Goal: Information Seeking & Learning: Find specific page/section

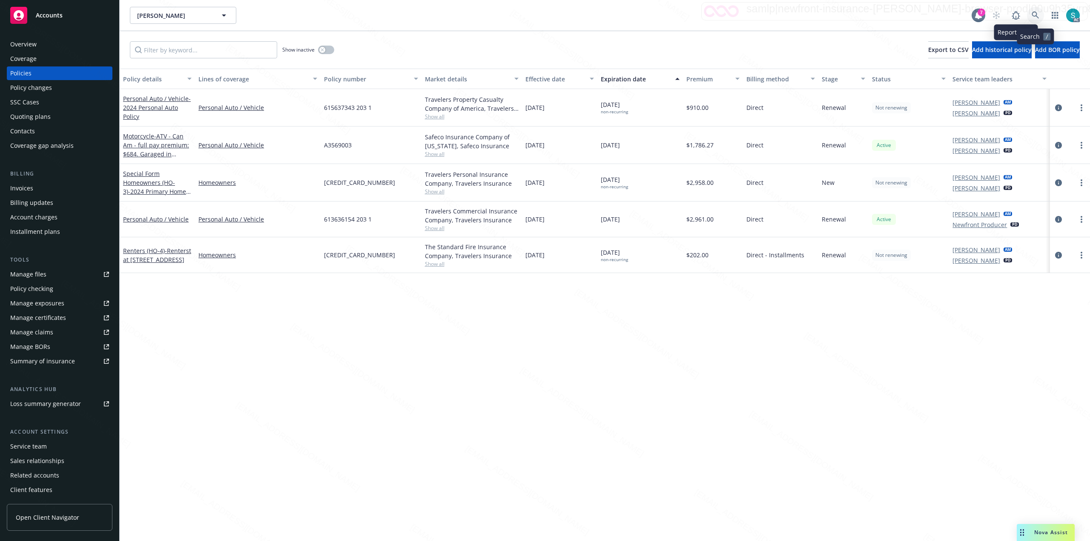
click at [1033, 14] on icon at bounding box center [1035, 14] width 7 height 7
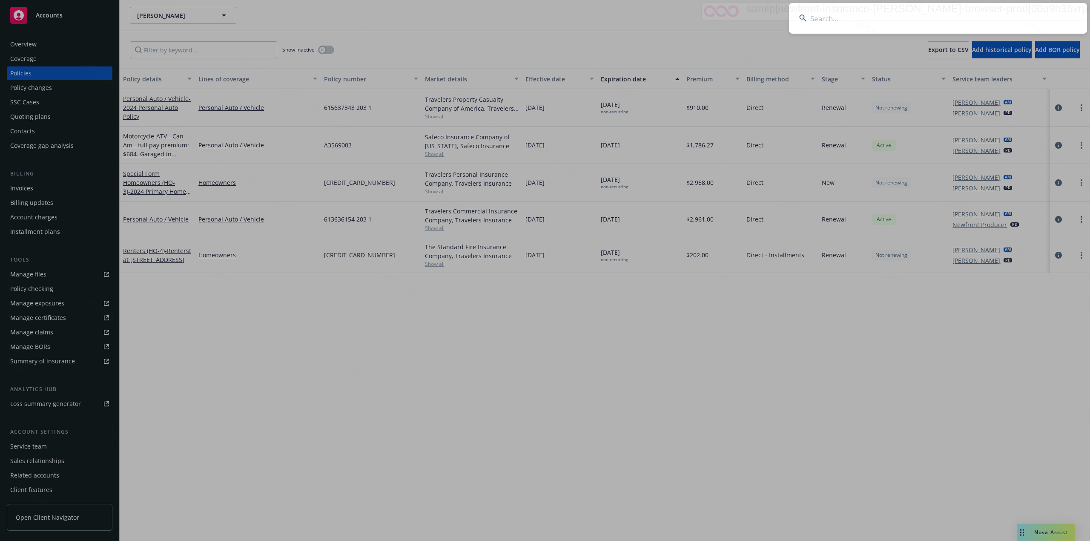
click at [901, 20] on input at bounding box center [938, 18] width 298 height 31
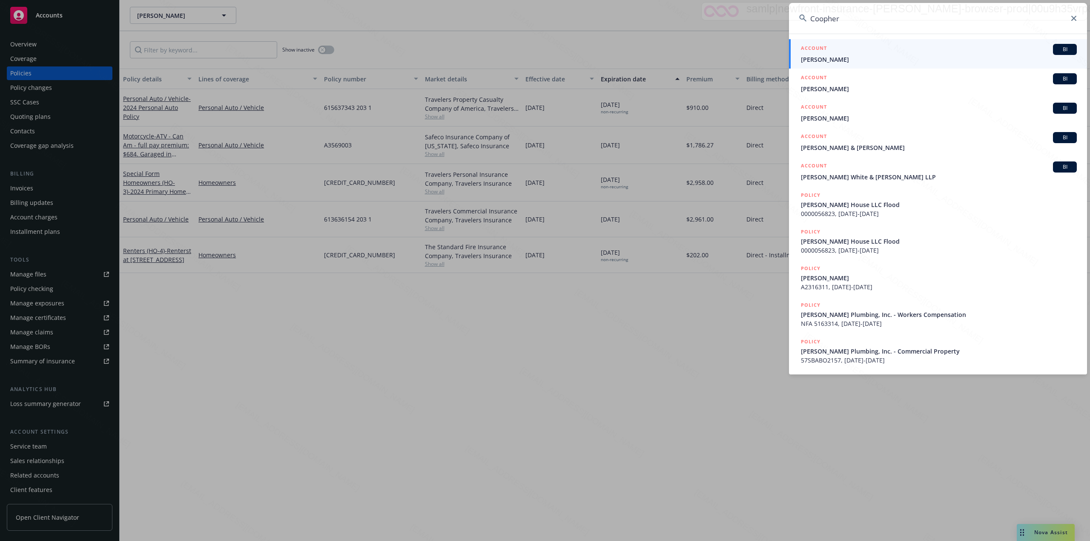
type input "Coopher"
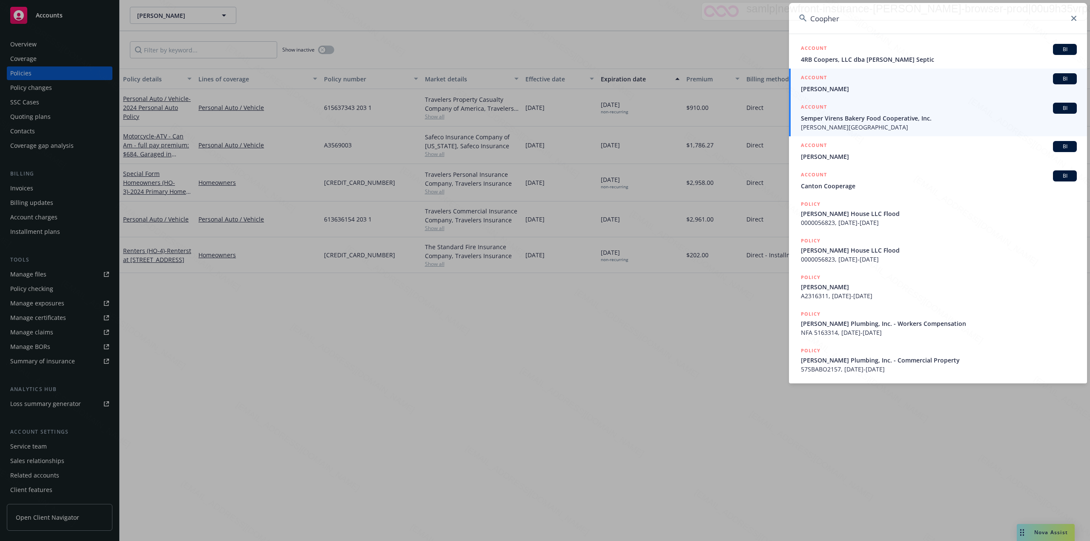
click at [852, 92] on span "[PERSON_NAME]" at bounding box center [939, 88] width 276 height 9
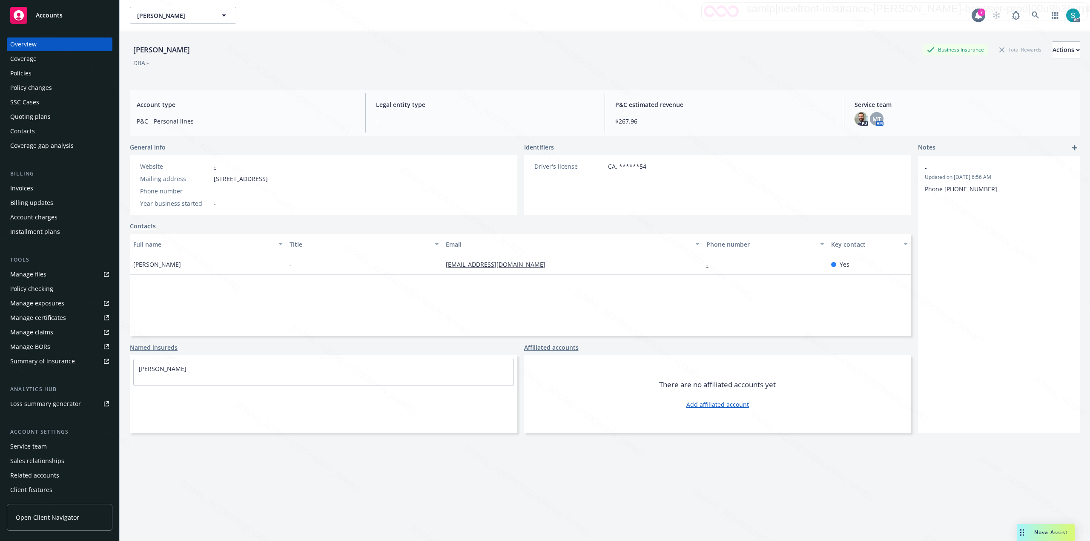
click at [42, 73] on div "Policies" at bounding box center [59, 73] width 99 height 14
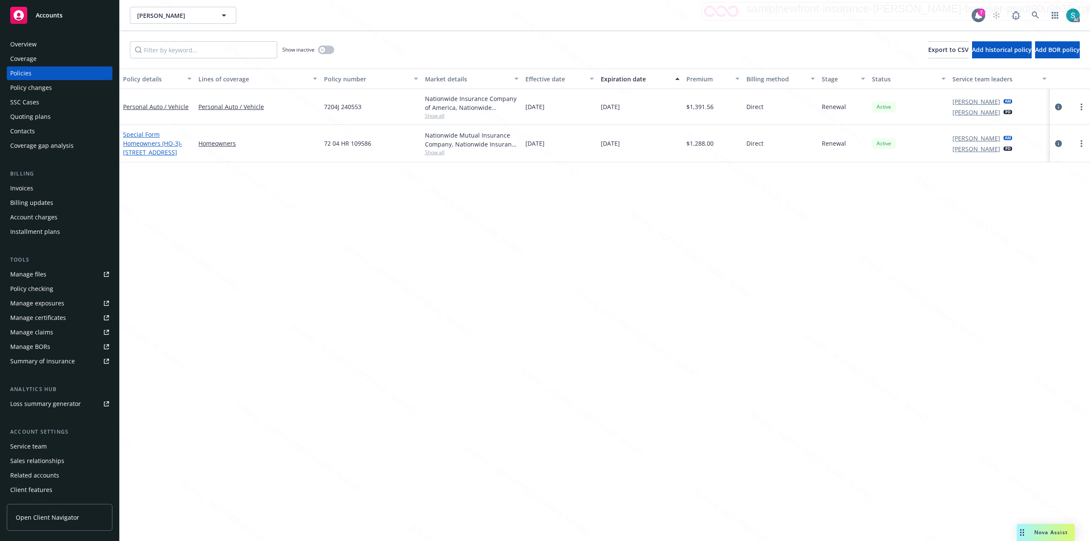
click at [165, 149] on span "- [STREET_ADDRESS]" at bounding box center [152, 147] width 59 height 17
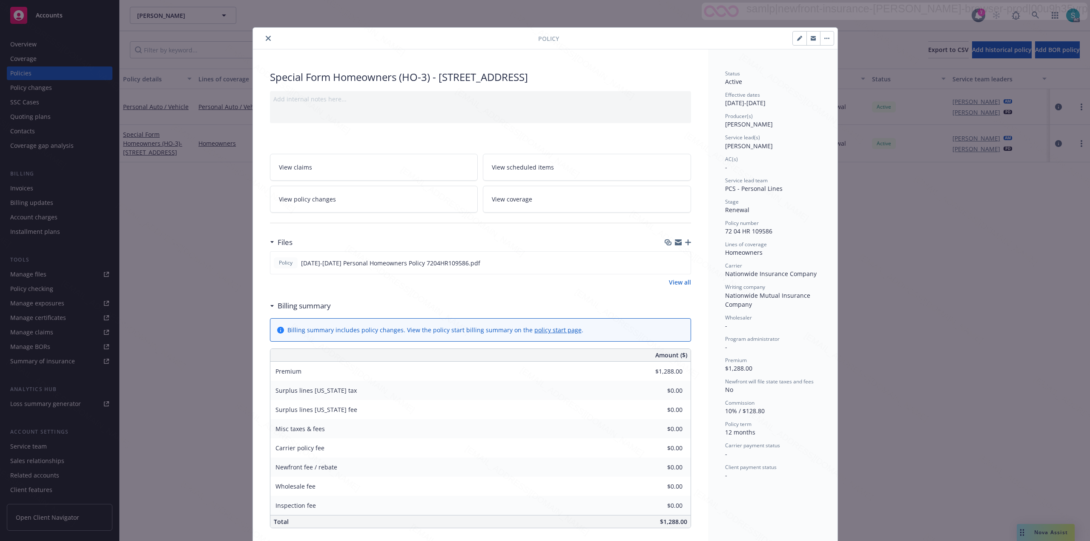
click at [266, 37] on icon "close" at bounding box center [268, 38] width 5 height 5
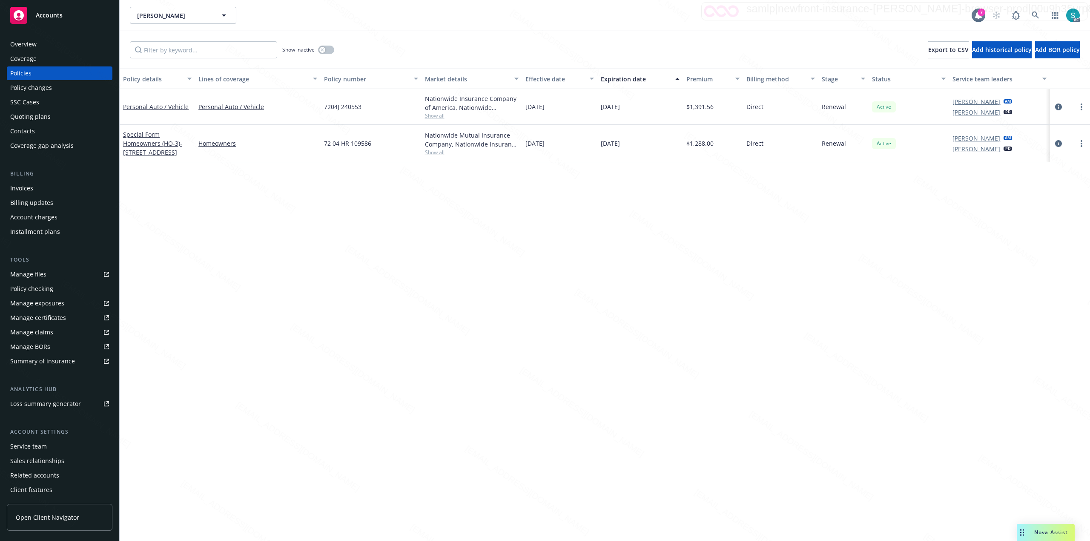
click at [35, 41] on div "Overview" at bounding box center [23, 44] width 26 height 14
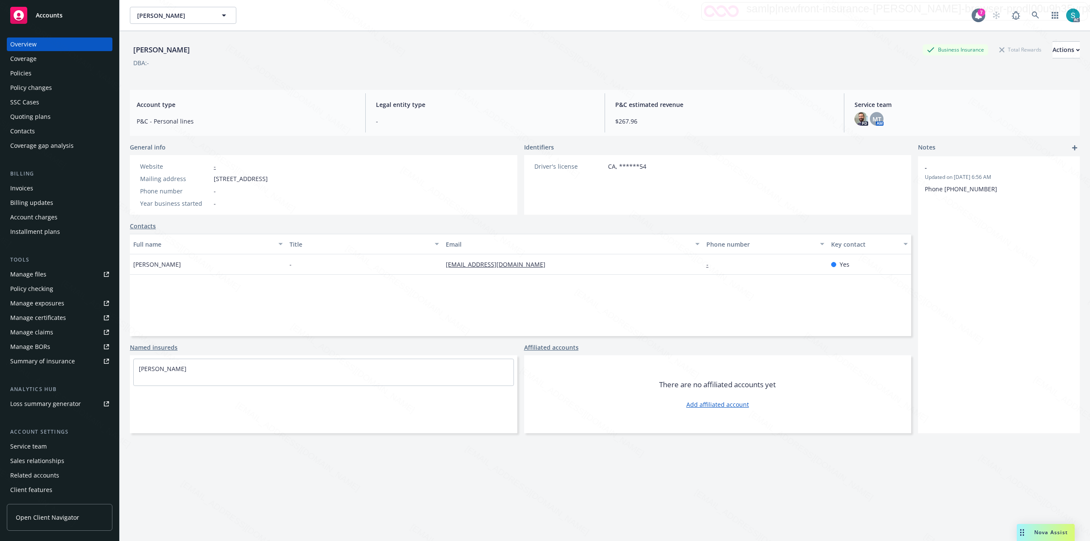
click at [35, 76] on div "Policies" at bounding box center [59, 73] width 99 height 14
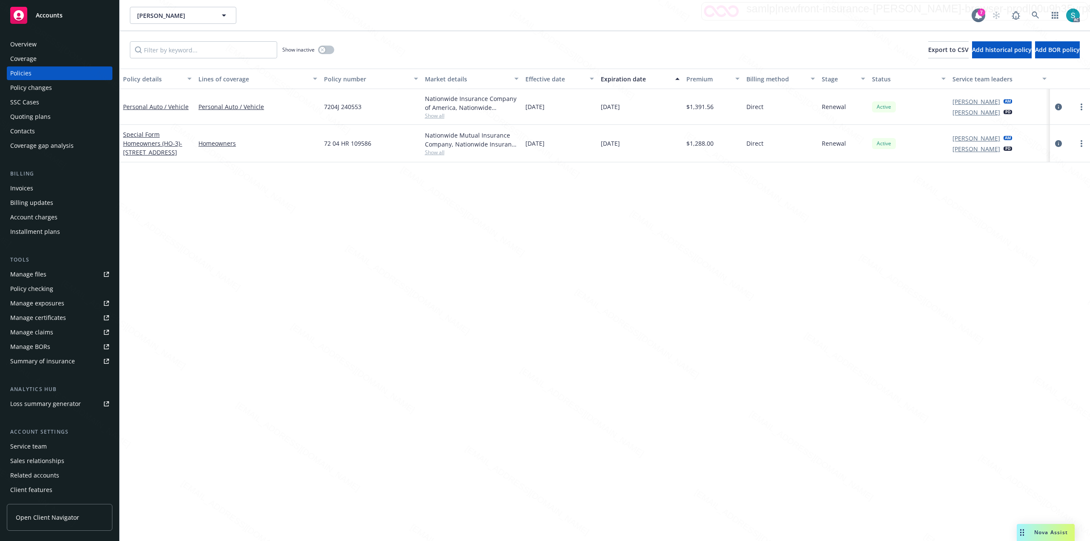
click at [157, 138] on div "Special Form Homeowners (HO-3) - [STREET_ADDRESS]" at bounding box center [157, 143] width 69 height 27
click at [152, 146] on link "Special Form Homeowners (HO-3) - [STREET_ADDRESS]" at bounding box center [152, 143] width 59 height 26
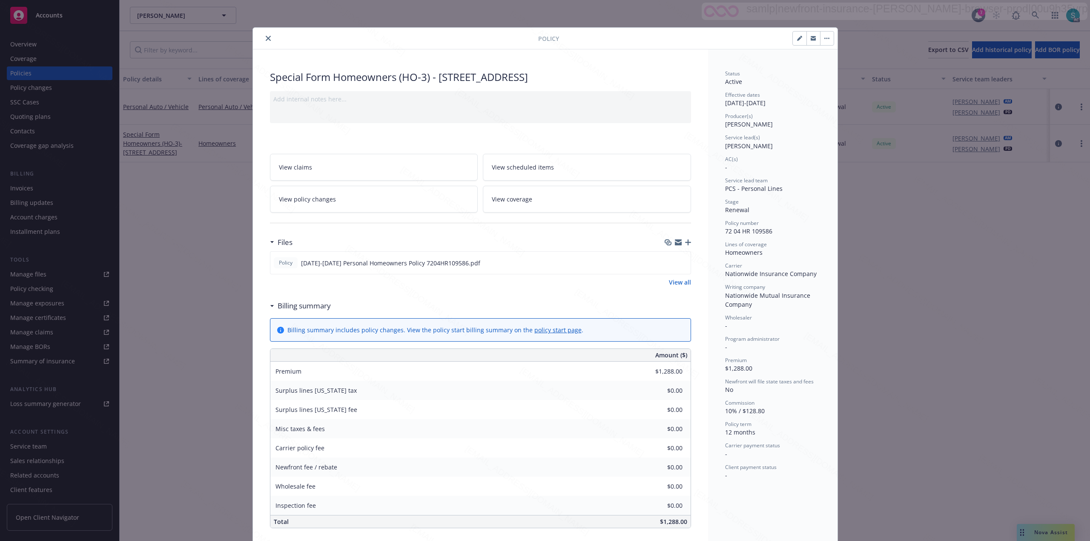
scroll to position [26, 0]
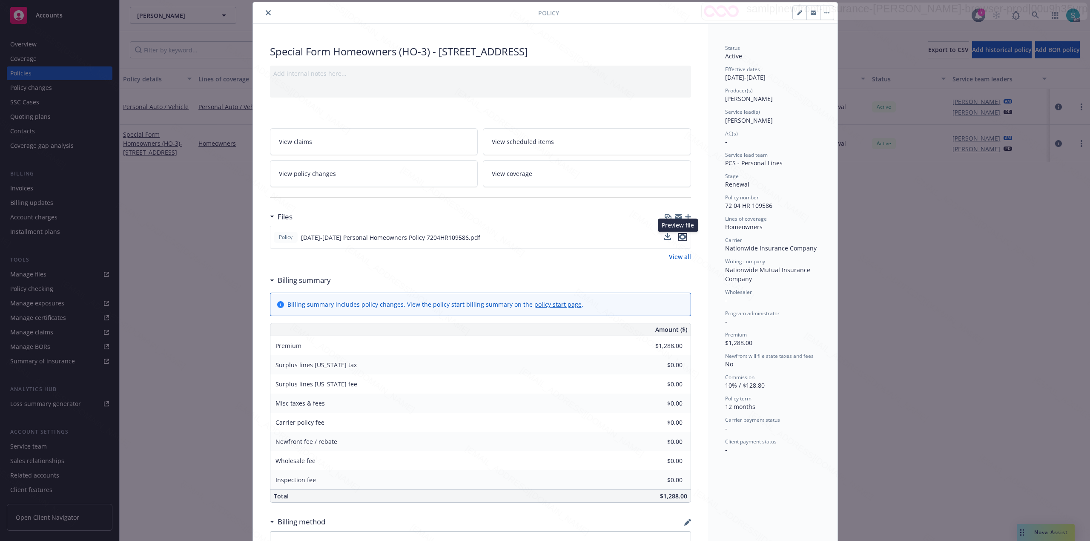
click at [679, 239] on icon "preview file" at bounding box center [683, 237] width 8 height 6
click at [266, 12] on icon "close" at bounding box center [268, 12] width 5 height 5
